Goal: Task Accomplishment & Management: Manage account settings

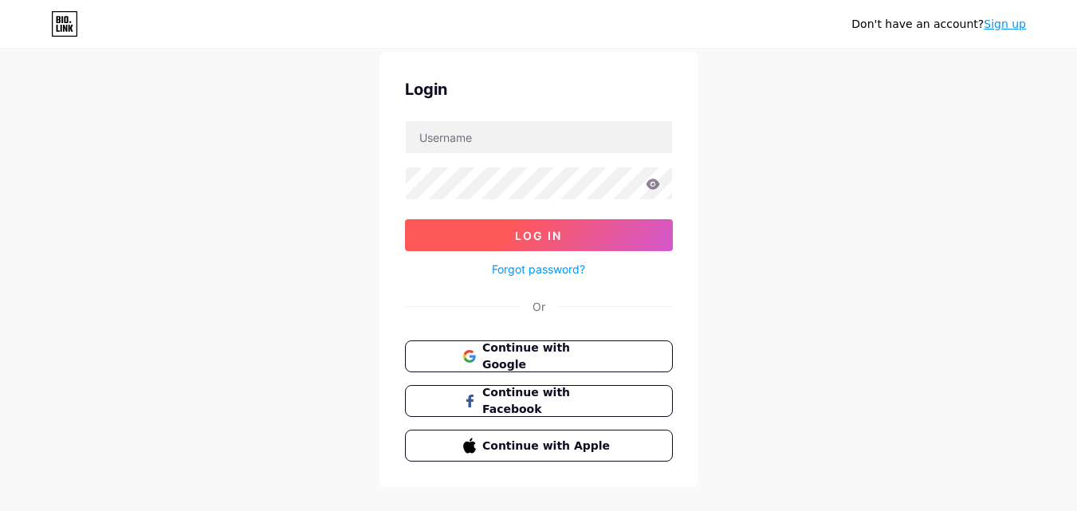
scroll to position [77, 0]
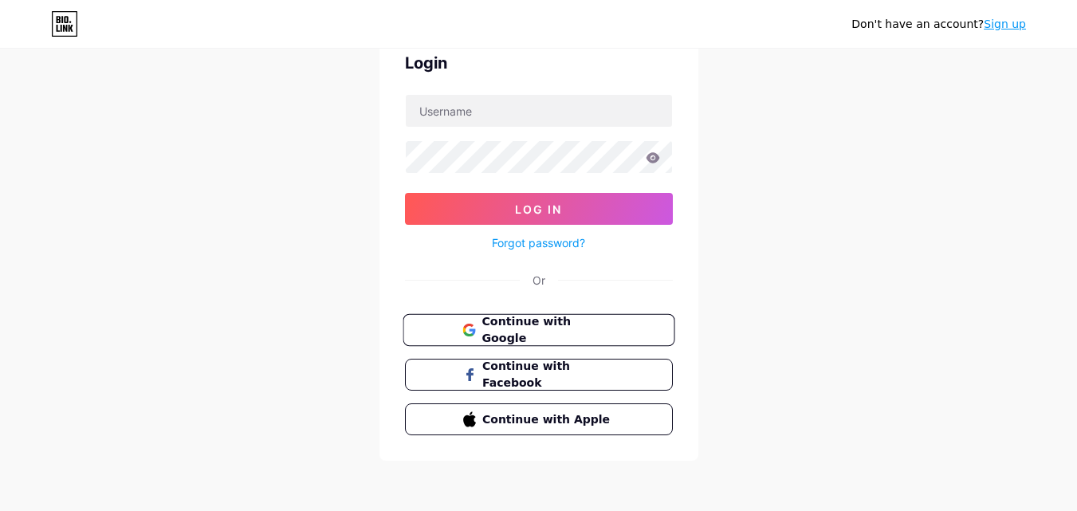
click at [536, 336] on span "Continue with Google" at bounding box center [547, 330] width 133 height 34
